Goal: Transaction & Acquisition: Purchase product/service

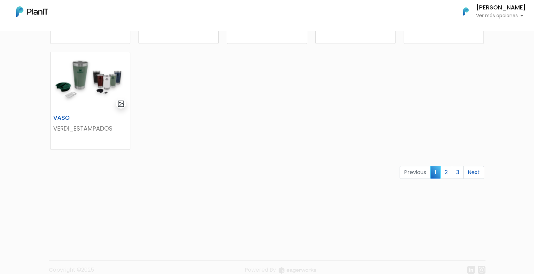
scroll to position [435, 0]
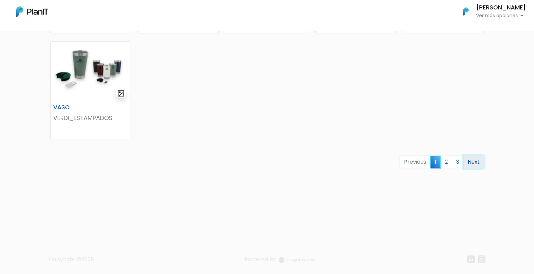
click at [473, 158] on link "Next" at bounding box center [474, 161] width 21 height 13
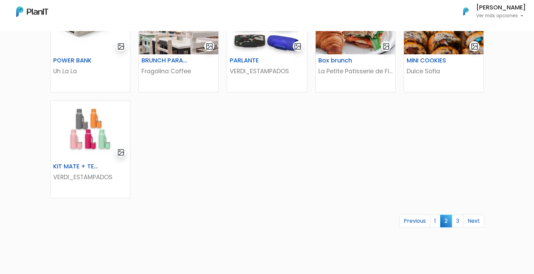
scroll to position [410, 0]
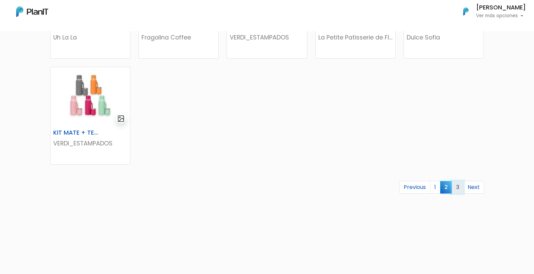
click at [459, 191] on link "3" at bounding box center [458, 187] width 12 height 13
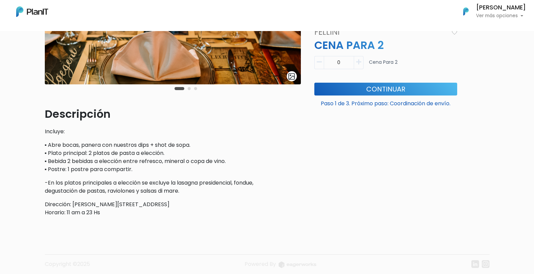
scroll to position [87, 0]
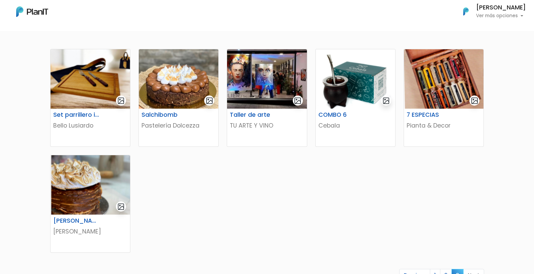
scroll to position [224, 0]
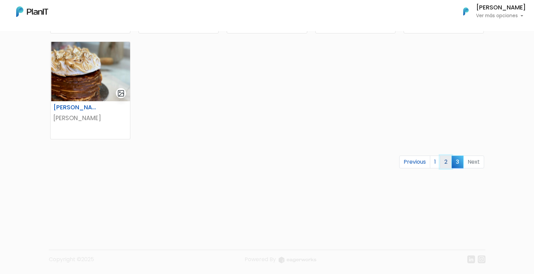
click at [445, 159] on link "2" at bounding box center [446, 161] width 12 height 13
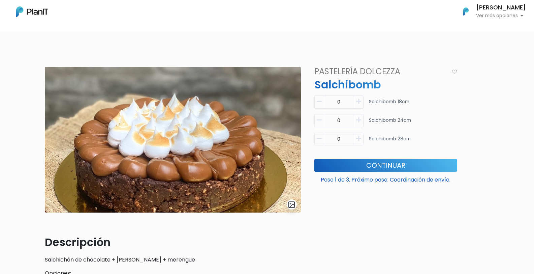
click at [359, 137] on icon "button" at bounding box center [358, 139] width 5 height 6
type input "1"
click at [360, 120] on icon "button" at bounding box center [358, 120] width 5 height 6
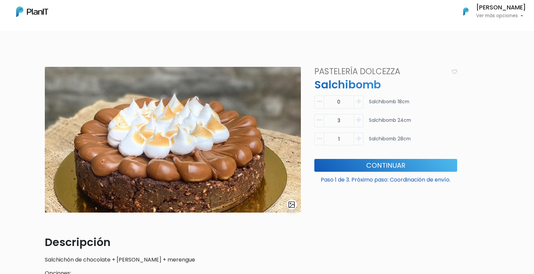
click at [360, 120] on icon "button" at bounding box center [358, 120] width 5 height 6
click at [319, 122] on icon "button" at bounding box center [319, 120] width 5 height 6
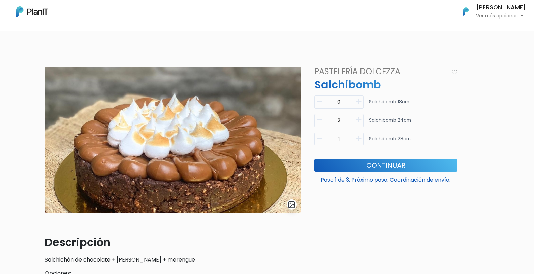
click at [319, 122] on icon "button" at bounding box center [319, 120] width 5 height 6
type input "0"
click at [318, 139] on icon "button" at bounding box center [319, 139] width 5 height 6
type input "0"
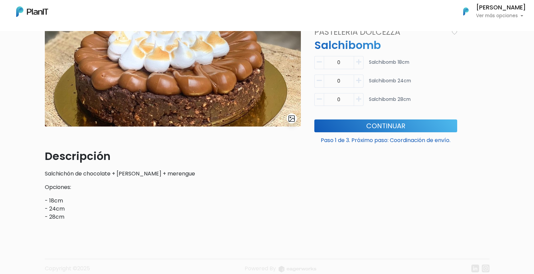
scroll to position [111, 0]
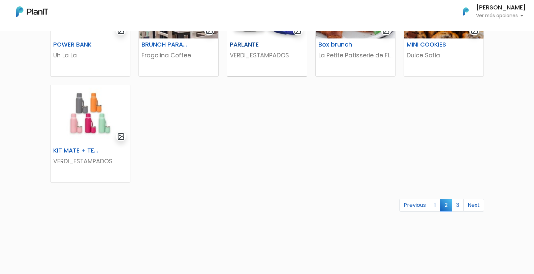
scroll to position [393, 0]
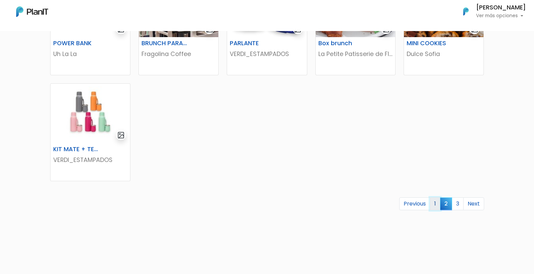
click at [437, 202] on link "1" at bounding box center [435, 203] width 10 height 13
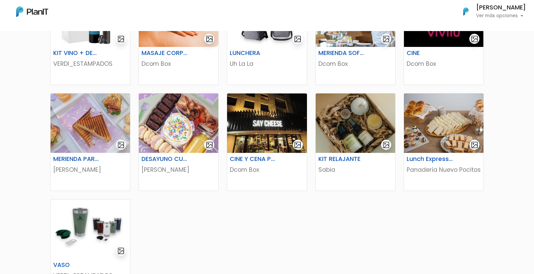
scroll to position [282, 0]
